Goal: Information Seeking & Learning: Learn about a topic

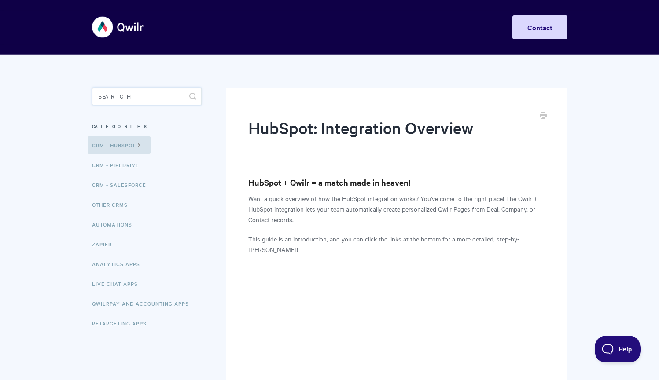
click at [130, 95] on input "Search" at bounding box center [147, 97] width 110 height 18
type input "acepter"
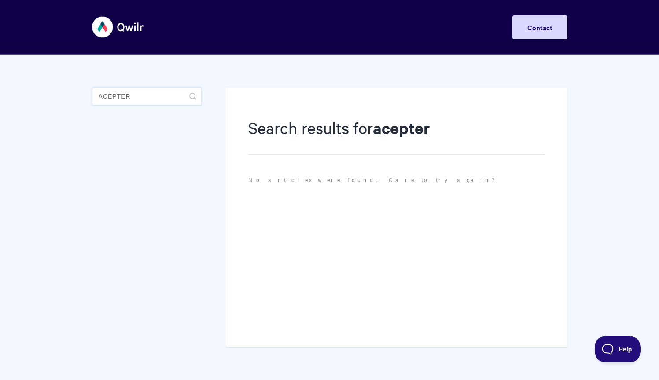
click at [148, 99] on input "acepter" at bounding box center [147, 97] width 110 height 18
type input "acept"
click at [140, 99] on input "acept" at bounding box center [147, 97] width 110 height 18
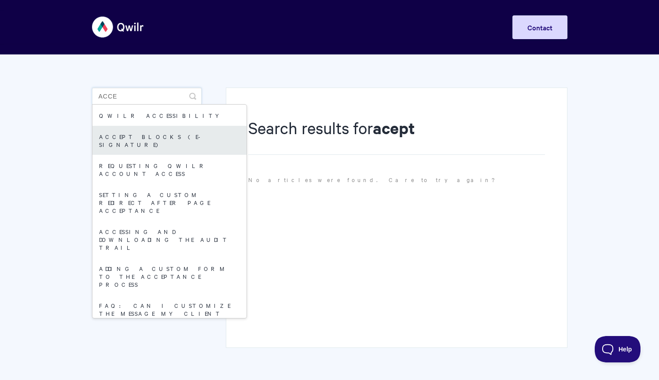
type input "acce"
click at [215, 134] on link "Accept Blocks (E-Signature)" at bounding box center [169, 140] width 154 height 29
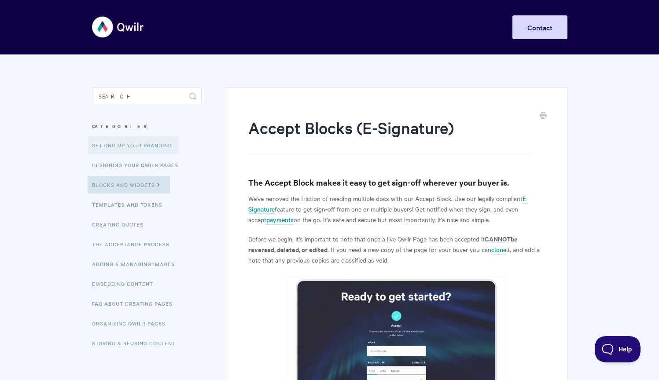
click at [106, 149] on link "Setting up your Branding" at bounding box center [133, 145] width 91 height 18
